Goal: Complete application form

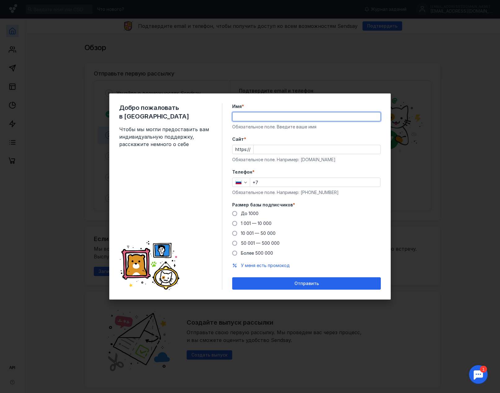
type input "[PERSON_NAME]"
click at [263, 148] on input "Cайт *" at bounding box center [316, 149] width 127 height 9
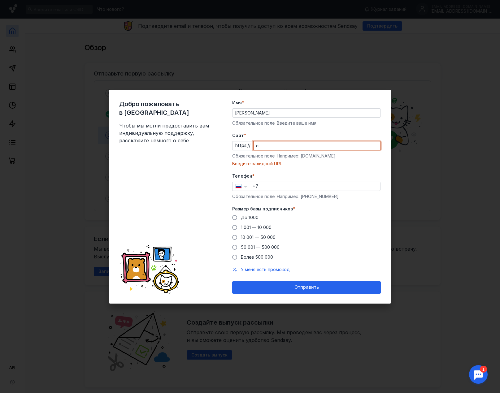
drag, startPoint x: 264, startPoint y: 145, endPoint x: 220, endPoint y: 143, distance: 44.0
click at [220, 143] on div "Добро пожаловать в Sendsay Чтобы мы могли предоставить вам индивидуальную подде…" at bounding box center [249, 197] width 281 height 214
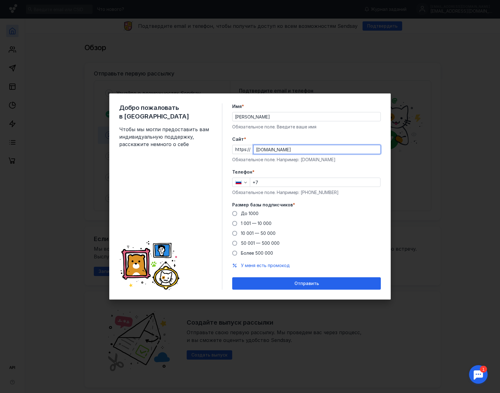
type input "[DOMAIN_NAME]"
click at [278, 184] on input "+7" at bounding box center [315, 182] width 130 height 9
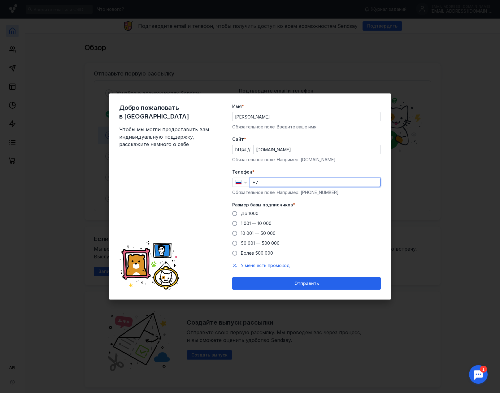
type input "[PHONE_NUMBER]"
click at [247, 212] on span "До 1000" at bounding box center [250, 213] width 18 height 5
click at [0, 0] on input "До 1000" at bounding box center [0, 0] width 0 height 0
click at [300, 179] on input "[PHONE_NUMBER]" at bounding box center [315, 182] width 130 height 9
click at [303, 179] on input "[PHONE_NUMBER]" at bounding box center [315, 182] width 130 height 9
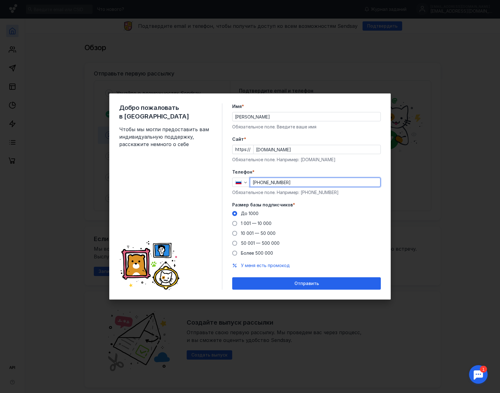
click at [199, 187] on div "Добро пожаловать в Sendsay Чтобы мы могли предоставить вам индивидуальную подде…" at bounding box center [170, 196] width 103 height 186
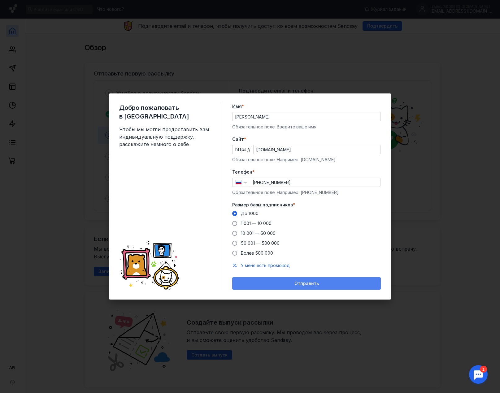
click at [279, 284] on div "Отправить" at bounding box center [306, 283] width 142 height 5
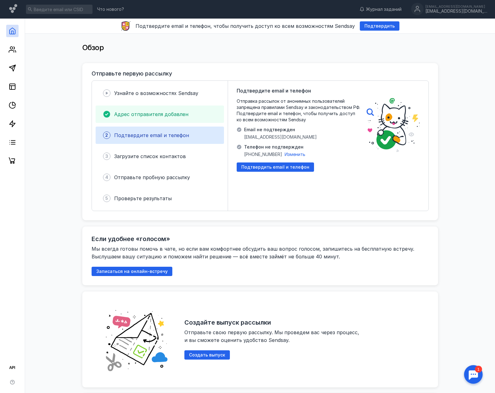
click at [166, 114] on span "Адрес отправителя добавлен" at bounding box center [151, 114] width 74 height 6
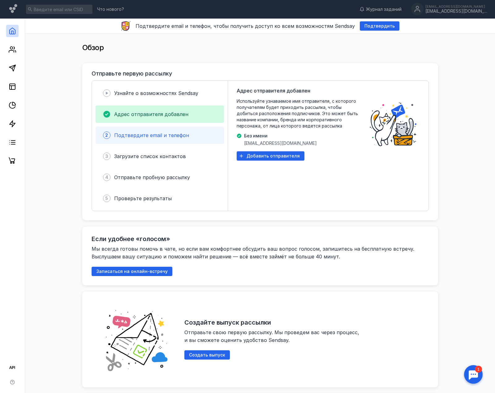
click at [173, 135] on span "Подтвердите email и телефон" at bounding box center [151, 135] width 75 height 6
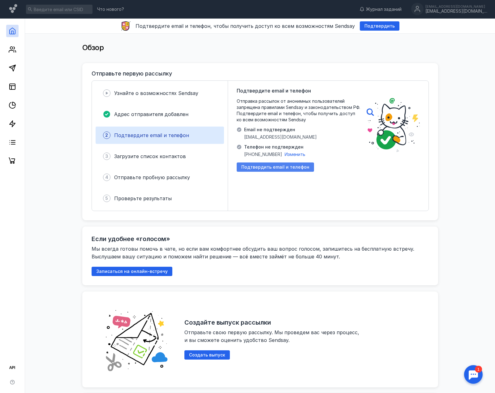
click at [266, 166] on span "Подтвердить email и телефон" at bounding box center [275, 167] width 68 height 5
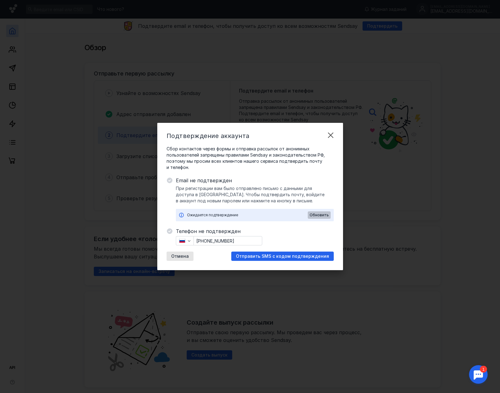
click at [318, 215] on span "Обновить" at bounding box center [318, 215] width 19 height 4
